Goal: Obtain resource: Obtain resource

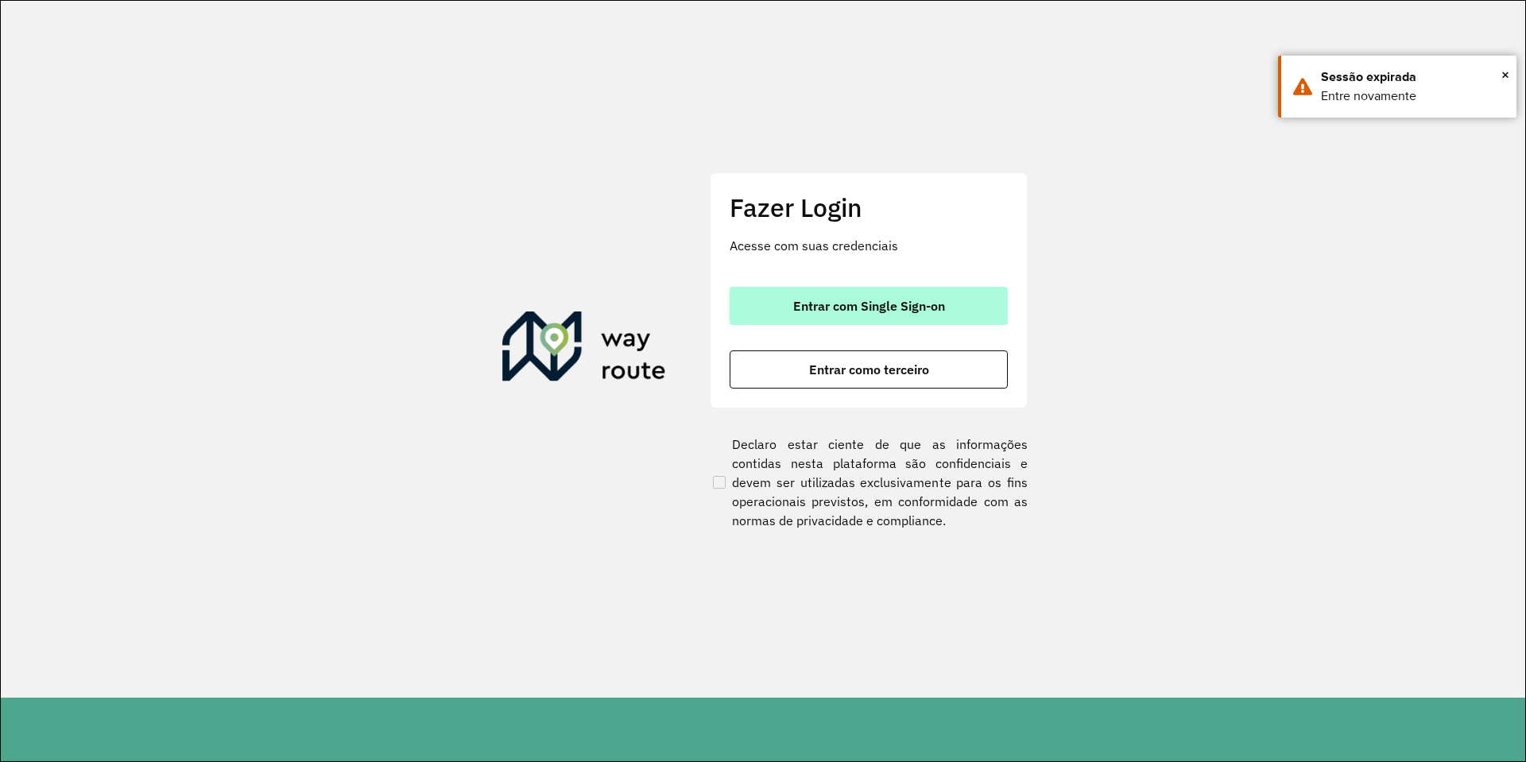
click at [836, 295] on button "Entrar com Single Sign-on" at bounding box center [869, 306] width 278 height 38
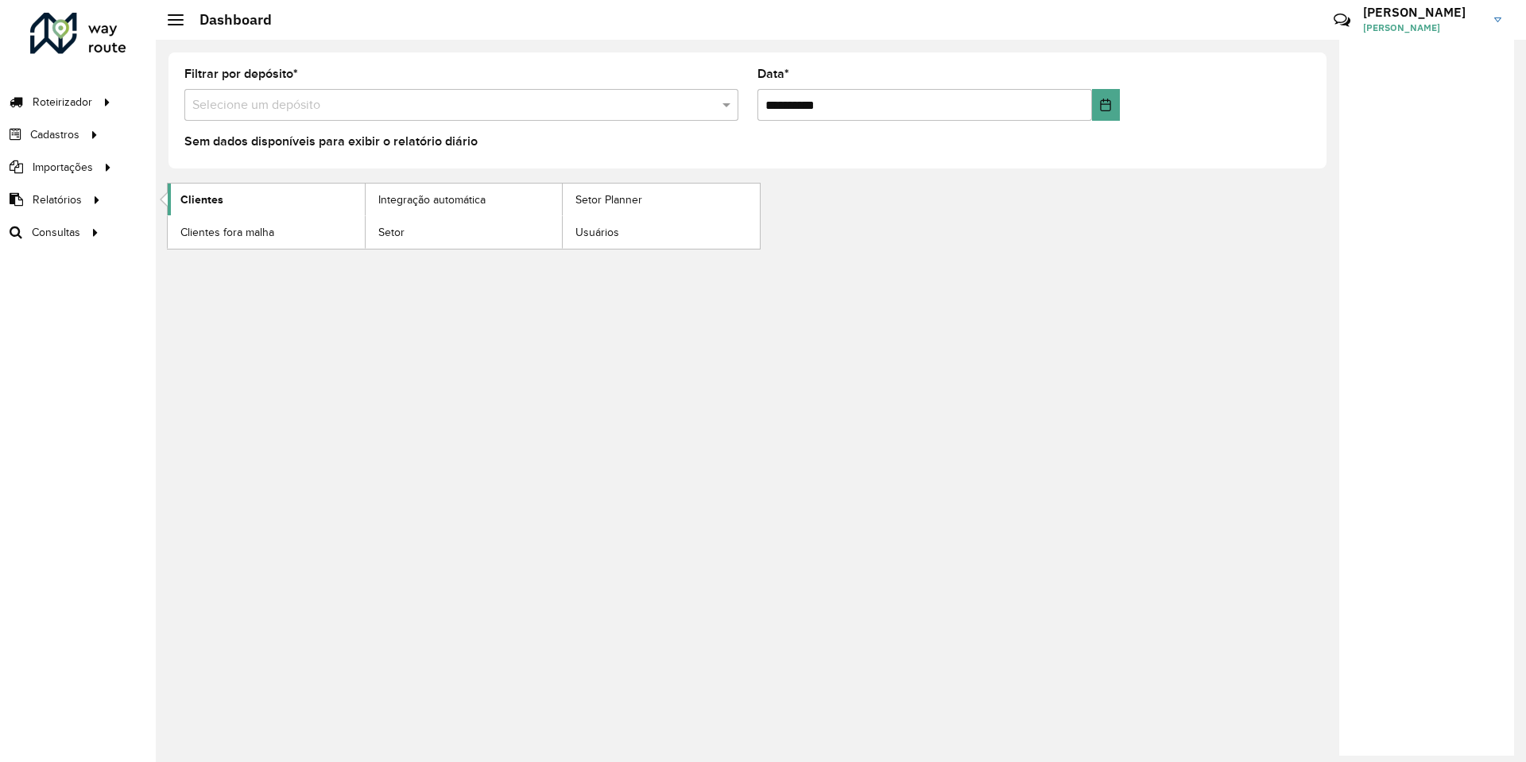
click at [231, 212] on link "Clientes" at bounding box center [266, 200] width 197 height 32
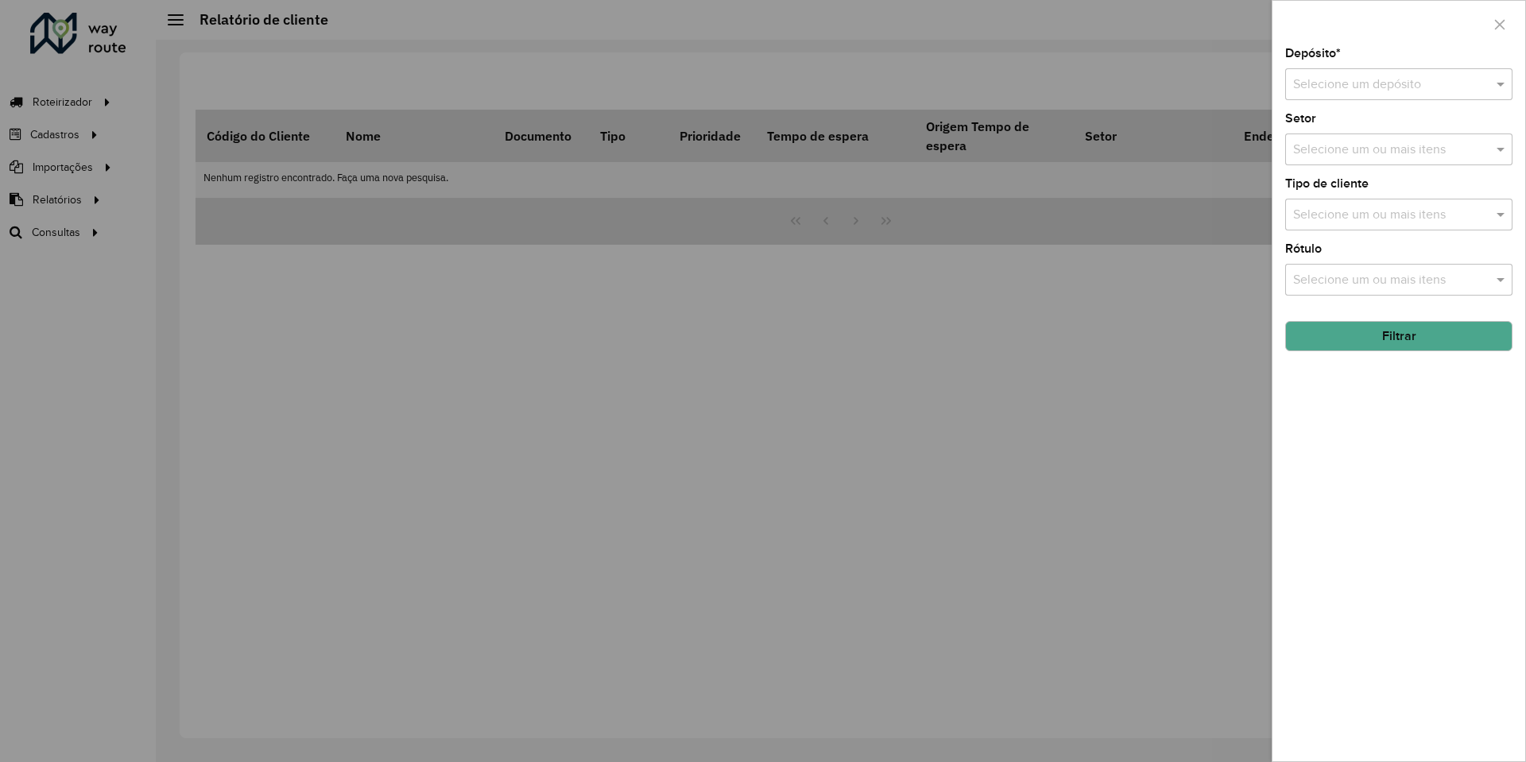
click at [1354, 78] on input "text" at bounding box center [1383, 85] width 180 height 19
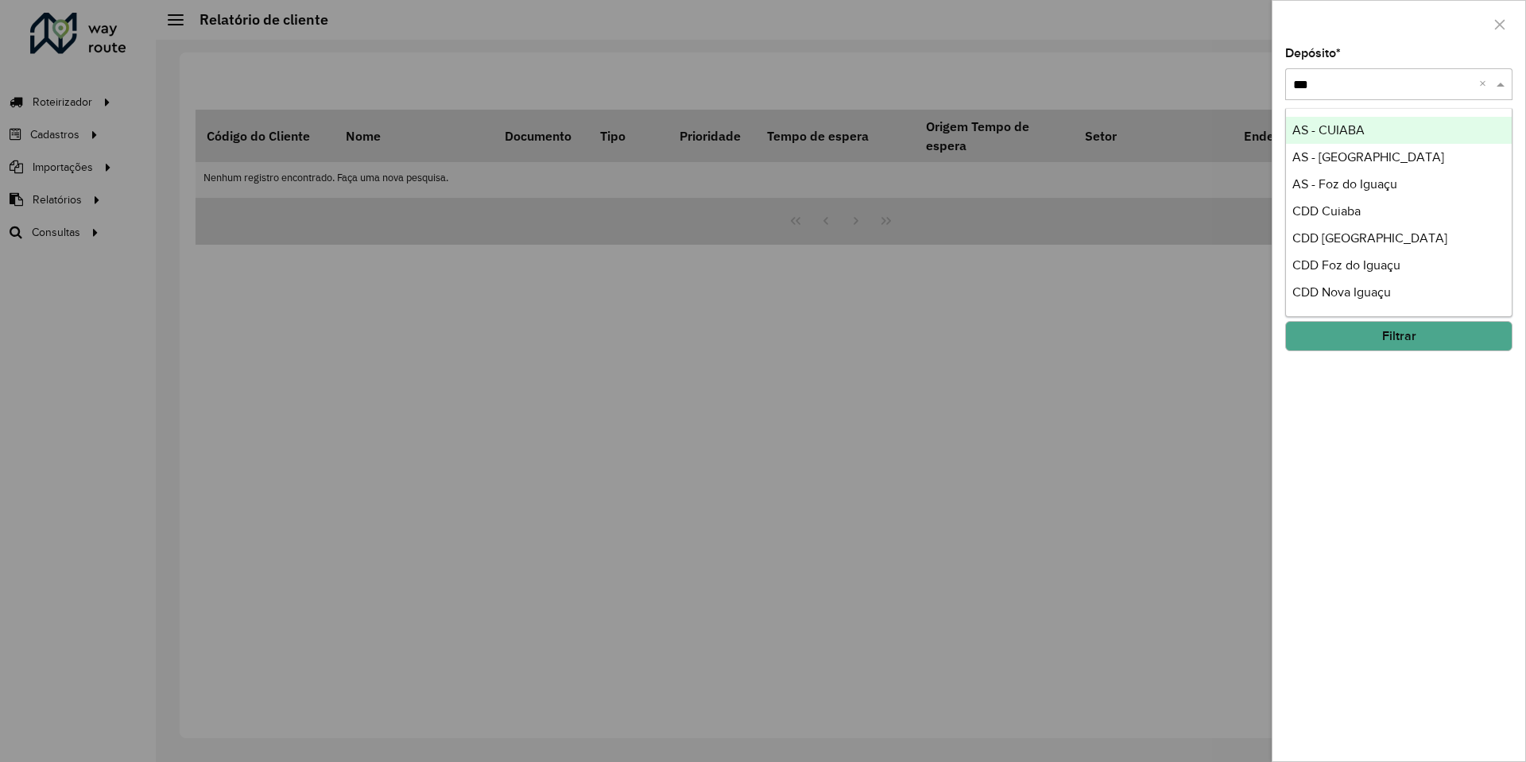
type input "****"
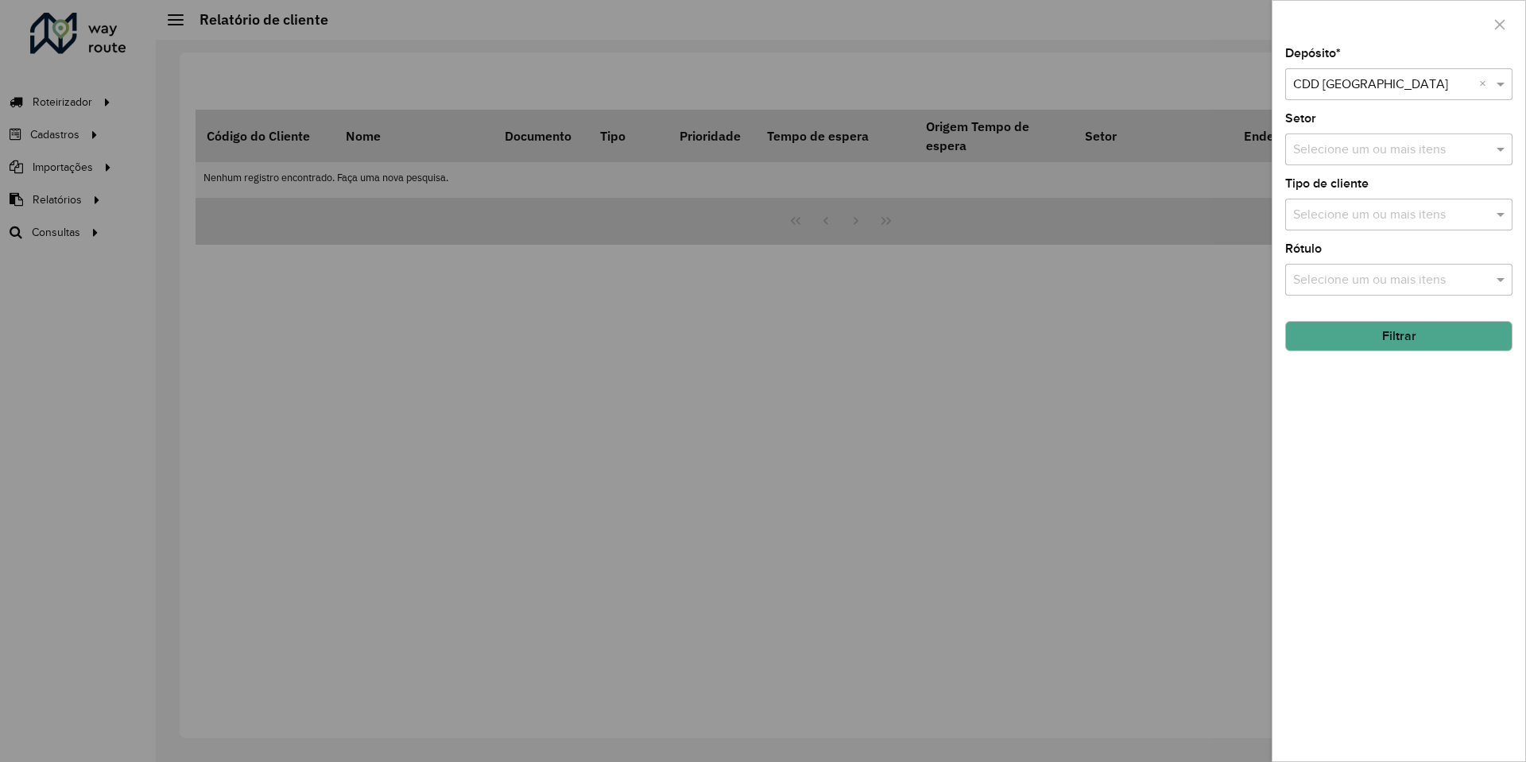
click at [1381, 332] on button "Filtrar" at bounding box center [1398, 336] width 227 height 30
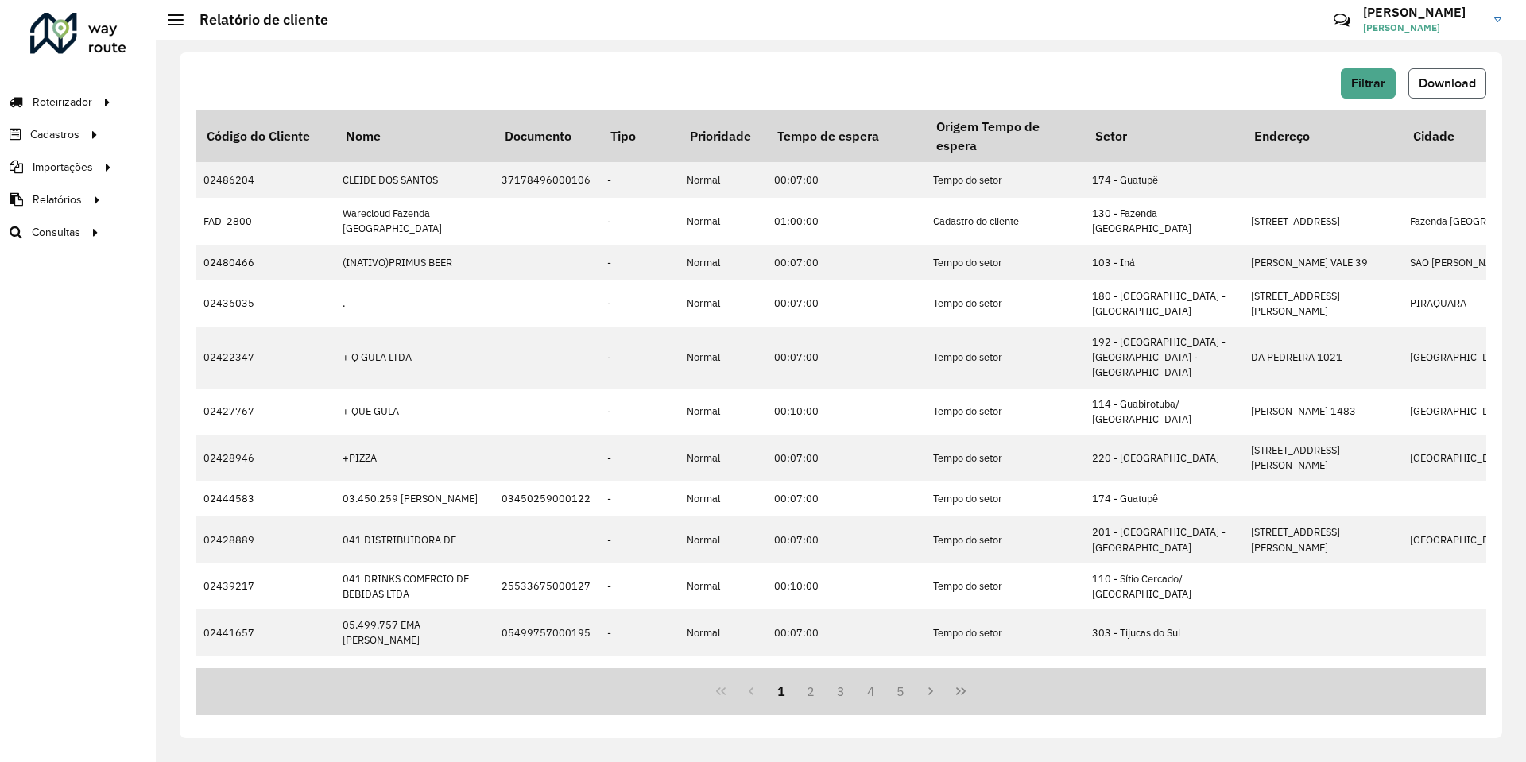
click at [1428, 83] on span "Download" at bounding box center [1447, 83] width 57 height 14
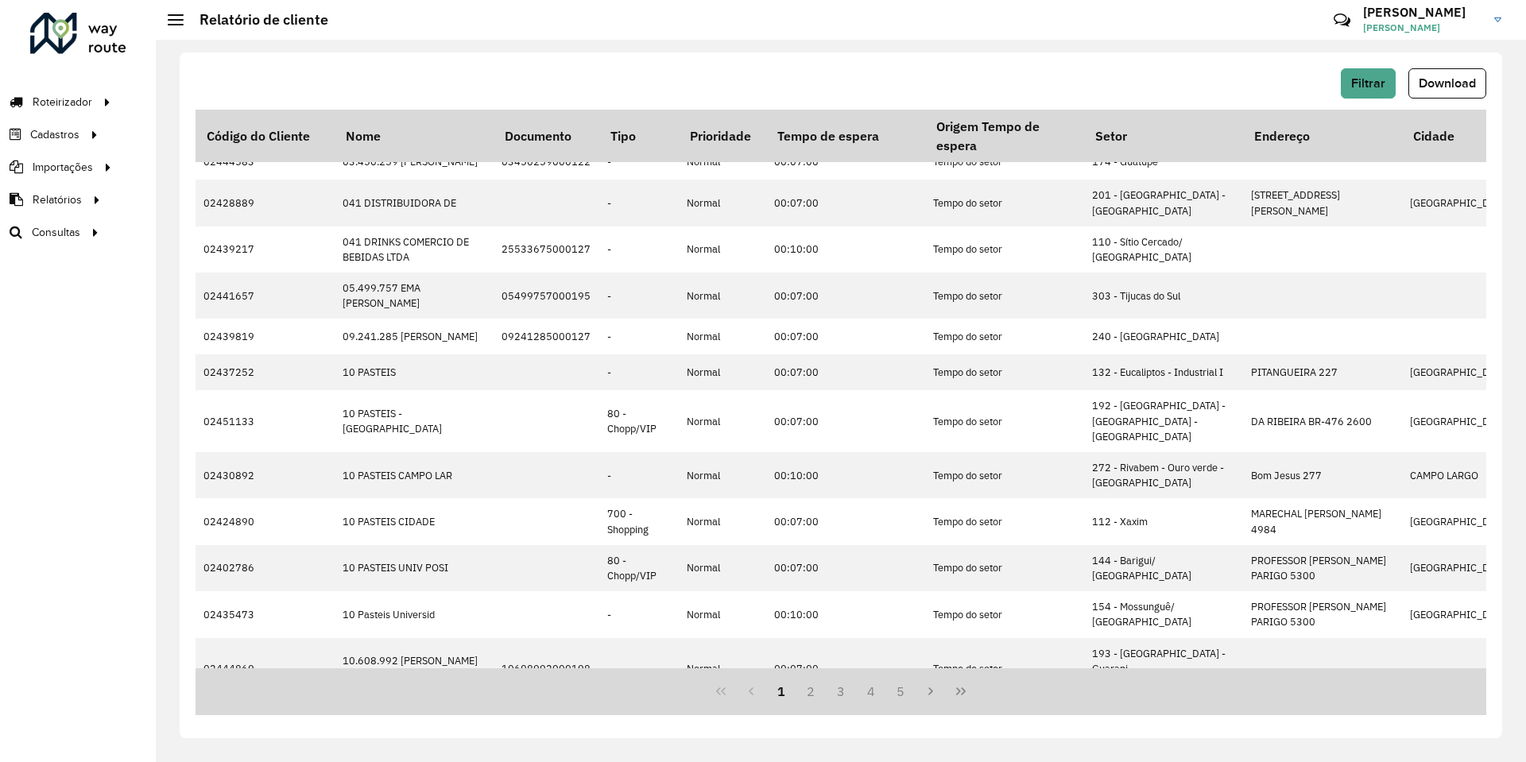
scroll to position [374, 0]
